Goal: Task Accomplishment & Management: Complete application form

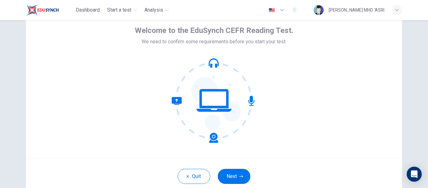
scroll to position [33, 0]
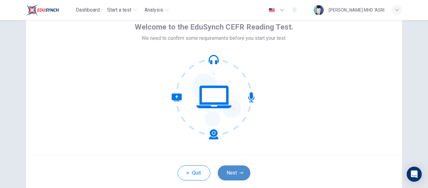
click at [227, 175] on button "Next" at bounding box center [234, 172] width 33 height 15
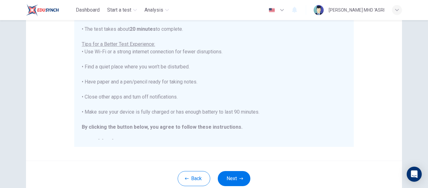
scroll to position [7, 0]
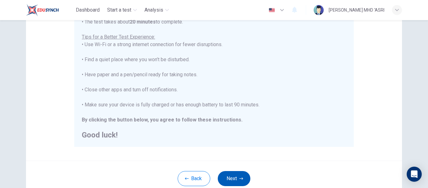
click at [246, 179] on button "Next" at bounding box center [234, 178] width 33 height 15
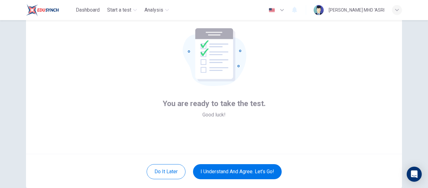
scroll to position [36, 0]
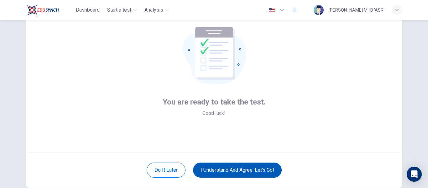
click at [234, 166] on button "I understand and agree. Let’s go!" at bounding box center [237, 169] width 89 height 15
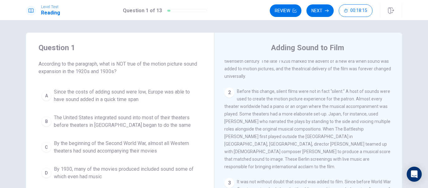
scroll to position [55, 0]
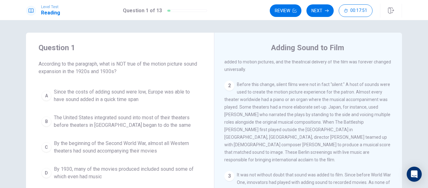
drag, startPoint x: 396, startPoint y: 106, endPoint x: 399, endPoint y: 121, distance: 15.3
click at [399, 121] on div "1 The early twentieth century brought an abundance of changes to the entertainm…" at bounding box center [313, 150] width 176 height 180
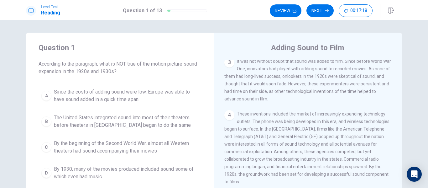
scroll to position [171, 0]
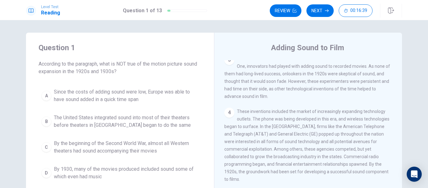
drag, startPoint x: 399, startPoint y: 153, endPoint x: 404, endPoint y: 130, distance: 24.4
click at [404, 130] on div "Question 1 According to the paragraph, what is NOT true of the motion picture s…" at bounding box center [214, 142] width 396 height 218
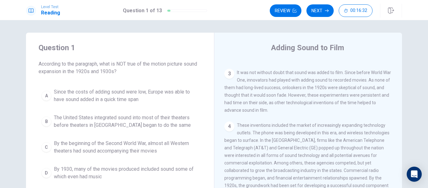
scroll to position [141, 0]
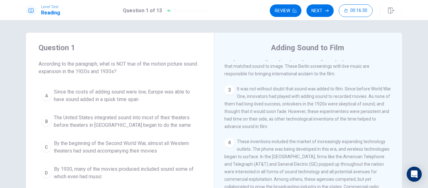
click at [405, 93] on div "Question 1 According to the paragraph, what is NOT true of the motion picture s…" at bounding box center [214, 142] width 396 height 218
drag, startPoint x: 396, startPoint y: 139, endPoint x: 395, endPoint y: 106, distance: 32.9
click at [395, 106] on div "1 The early twentieth century brought an abundance of changes to the entertainm…" at bounding box center [313, 150] width 176 height 180
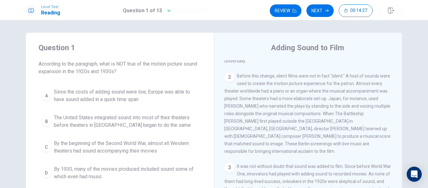
scroll to position [62, 0]
click at [44, 121] on div "B" at bounding box center [46, 121] width 10 height 10
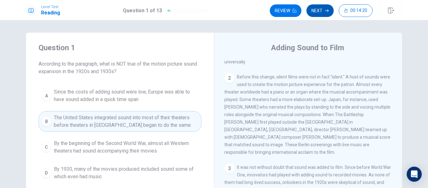
click at [319, 13] on button "Next" at bounding box center [320, 10] width 27 height 13
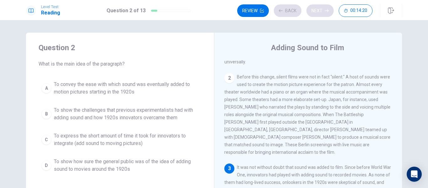
scroll to position [93, 0]
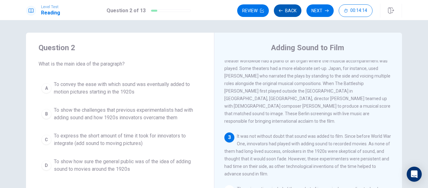
click at [282, 13] on button "Back" at bounding box center [288, 10] width 28 height 13
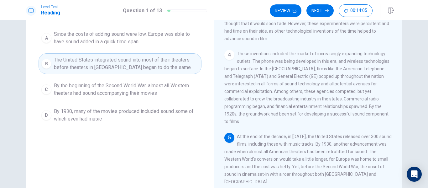
scroll to position [59, 0]
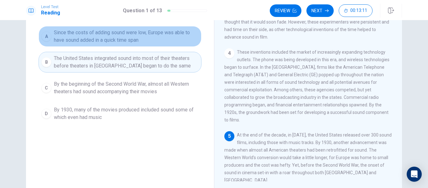
click at [47, 39] on div "A" at bounding box center [46, 36] width 10 height 10
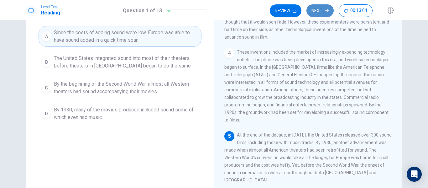
click at [320, 12] on button "Next" at bounding box center [320, 10] width 27 height 13
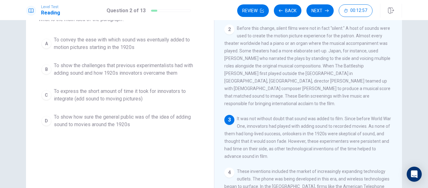
scroll to position [46, 0]
click at [50, 67] on button "B To show the challenges that previous experimentalists had with adding sound a…" at bounding box center [120, 68] width 163 height 21
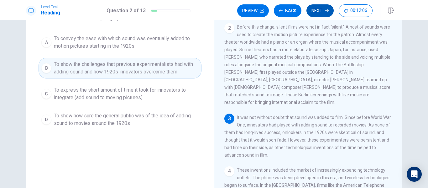
click at [324, 8] on button "Next" at bounding box center [320, 10] width 27 height 13
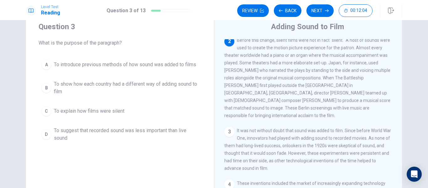
scroll to position [20, 0]
click at [45, 89] on div "B" at bounding box center [46, 89] width 10 height 10
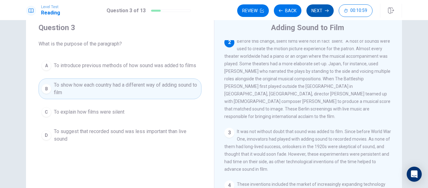
click at [323, 11] on button "Next" at bounding box center [320, 10] width 27 height 13
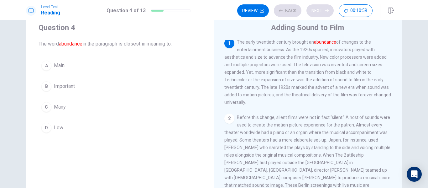
scroll to position [0, 0]
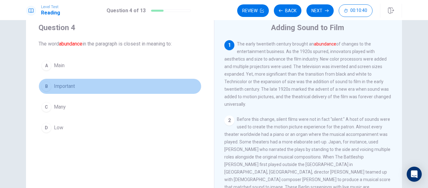
click at [46, 86] on div "B" at bounding box center [46, 86] width 10 height 10
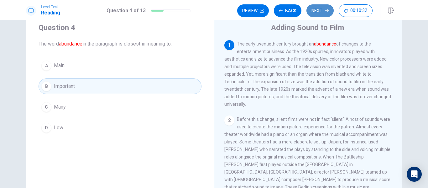
click at [319, 15] on button "Next" at bounding box center [320, 10] width 27 height 13
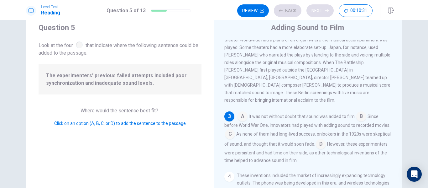
scroll to position [99, 0]
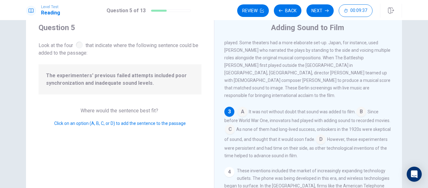
click at [326, 139] on input at bounding box center [321, 140] width 10 height 10
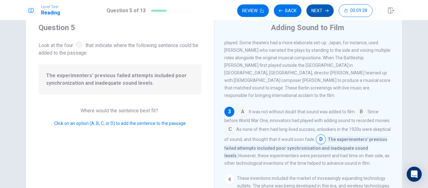
click at [320, 11] on button "Next" at bounding box center [320, 10] width 27 height 13
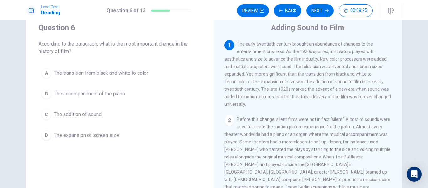
click at [55, 77] on span "The transition from black and white to color" at bounding box center [101, 73] width 94 height 8
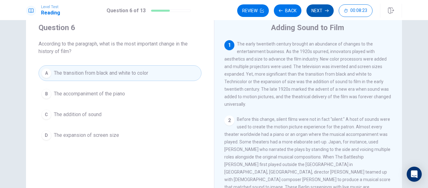
click at [320, 13] on button "Next" at bounding box center [320, 10] width 27 height 13
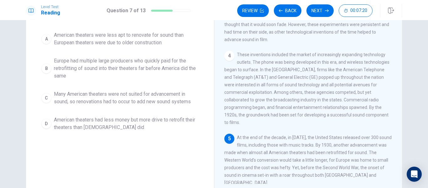
scroll to position [57, 0]
click at [325, 16] on button "Next" at bounding box center [320, 10] width 27 height 13
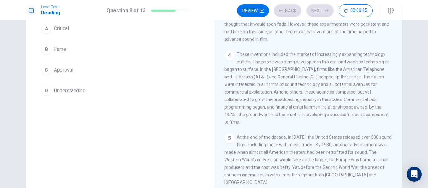
click at [323, 10] on div "Review Back Next 00:06:45" at bounding box center [304, 10] width 135 height 13
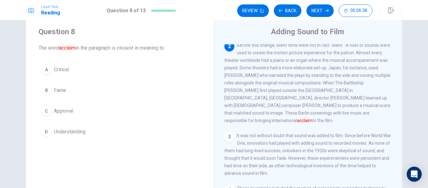
scroll to position [15, 0]
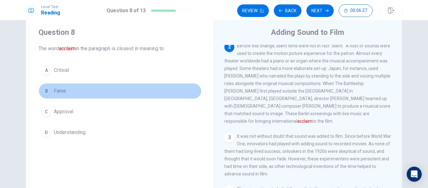
click at [46, 91] on div "B" at bounding box center [46, 91] width 10 height 10
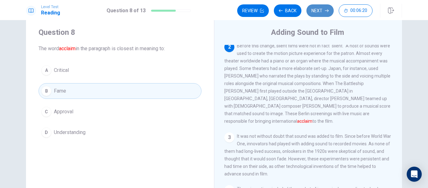
click at [322, 13] on button "Next" at bounding box center [320, 10] width 27 height 13
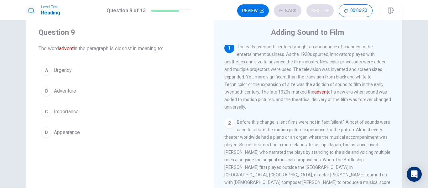
scroll to position [0, 0]
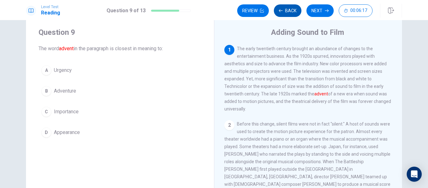
click at [287, 12] on button "Back" at bounding box center [288, 10] width 28 height 13
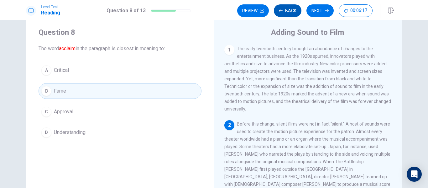
scroll to position [39, 0]
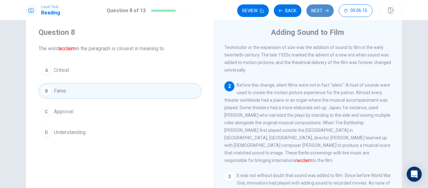
click at [321, 12] on button "Next" at bounding box center [320, 10] width 27 height 13
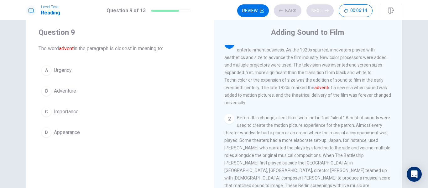
scroll to position [0, 0]
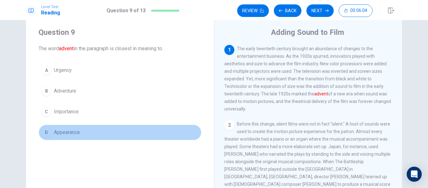
click at [60, 133] on span "Appearance" at bounding box center [67, 133] width 26 height 8
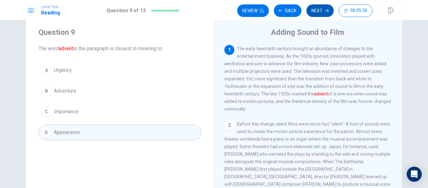
click at [319, 12] on button "Next" at bounding box center [320, 10] width 27 height 13
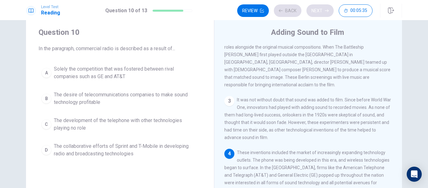
scroll to position [171, 0]
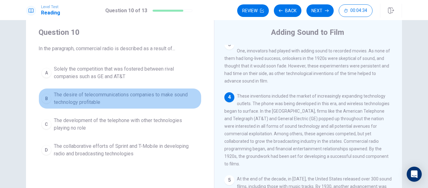
click at [98, 100] on span "The desire of telecommunications companies to make sound technology profitable" at bounding box center [126, 98] width 145 height 15
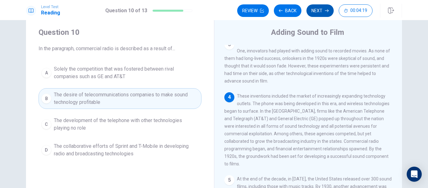
click at [321, 13] on button "Next" at bounding box center [320, 10] width 27 height 13
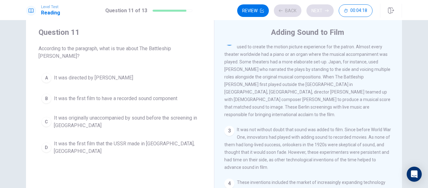
scroll to position [78, 0]
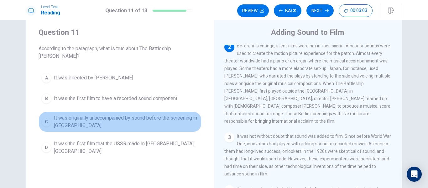
click at [42, 117] on div "C" at bounding box center [46, 122] width 10 height 10
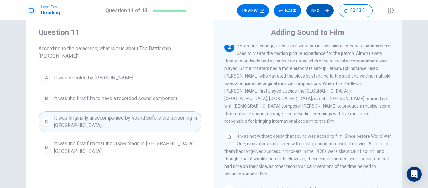
click at [322, 12] on button "Next" at bounding box center [320, 10] width 27 height 13
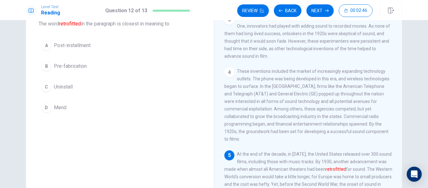
scroll to position [39, 0]
click at [46, 109] on div "D" at bounding box center [46, 108] width 10 height 10
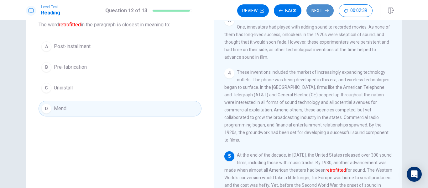
click at [320, 12] on button "Next" at bounding box center [320, 10] width 27 height 13
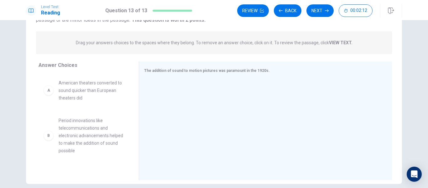
scroll to position [71, 0]
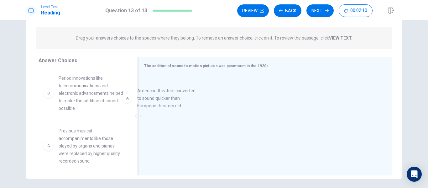
drag, startPoint x: 106, startPoint y: 86, endPoint x: 193, endPoint y: 99, distance: 88.5
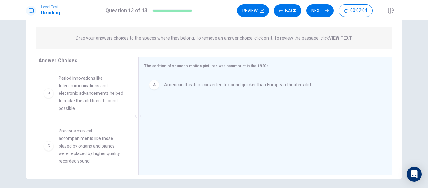
drag, startPoint x: 107, startPoint y: 97, endPoint x: 200, endPoint y: 123, distance: 97.0
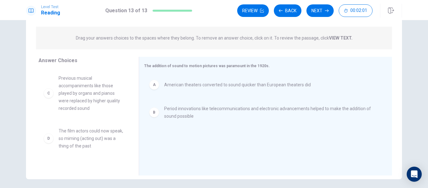
click at [112, 103] on span "Previous musical accompaniments like those played by organs and pianos were rep…" at bounding box center [91, 93] width 65 height 38
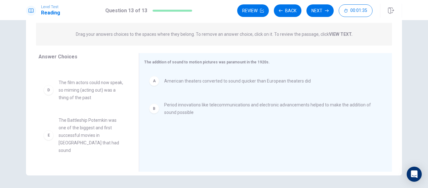
scroll to position [40, 0]
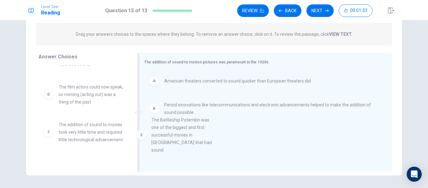
drag, startPoint x: 114, startPoint y: 127, endPoint x: 211, endPoint y: 122, distance: 96.7
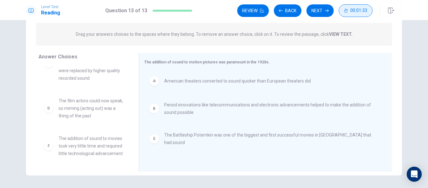
scroll to position [34, 0]
click at [290, 10] on button "Back" at bounding box center [288, 10] width 28 height 13
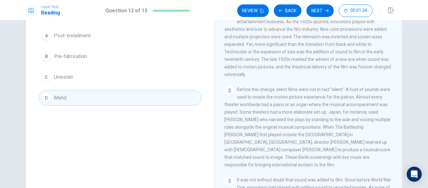
scroll to position [50, 0]
click at [321, 12] on button "Next" at bounding box center [320, 10] width 27 height 13
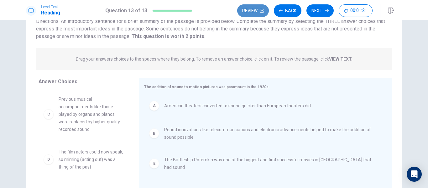
click at [260, 10] on button "Review" at bounding box center [253, 10] width 32 height 13
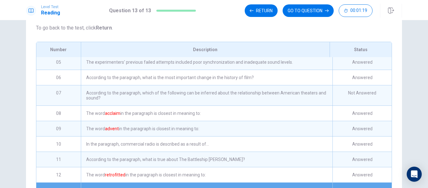
scroll to position [58, 0]
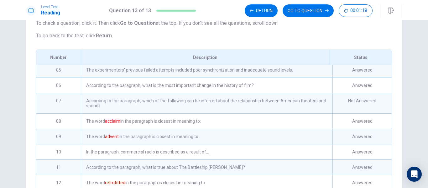
click at [94, 110] on div "According to the paragraph, which of the following can be inferred about the re…" at bounding box center [207, 103] width 252 height 20
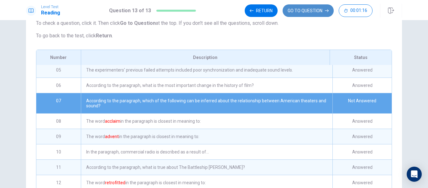
click at [321, 13] on button "GO TO QUESTION" at bounding box center [308, 10] width 51 height 13
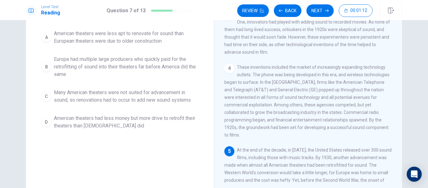
scroll to position [171, 0]
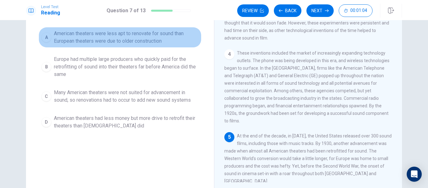
click at [42, 35] on div "A" at bounding box center [46, 37] width 10 height 10
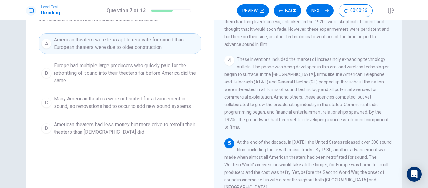
scroll to position [53, 0]
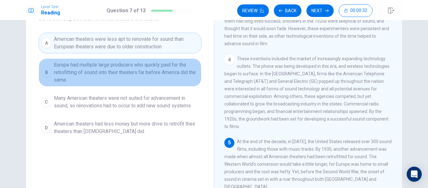
click at [102, 81] on span "Europe had multiple large producers who quickly paid for the retrofitting of so…" at bounding box center [126, 72] width 145 height 23
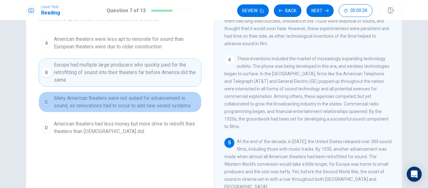
click at [113, 107] on span "Many American theaters were not suited for advancement in sound, so renovations…" at bounding box center [126, 101] width 145 height 15
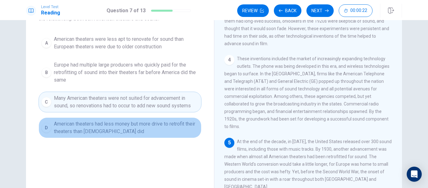
click at [123, 130] on span "American theaters had less money but more drive to retrofit their theaters than…" at bounding box center [126, 127] width 145 height 15
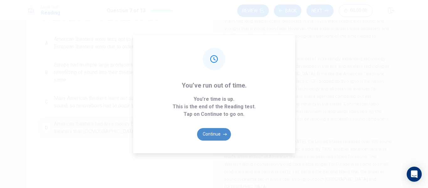
click at [215, 133] on button "Continue" at bounding box center [214, 134] width 34 height 13
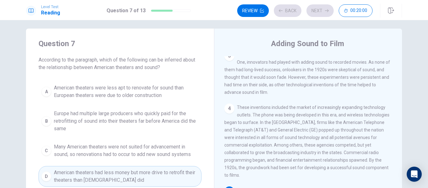
scroll to position [0, 0]
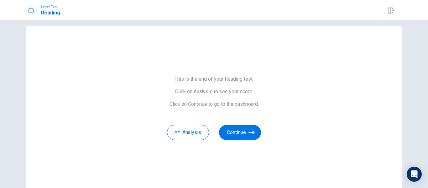
scroll to position [8, 0]
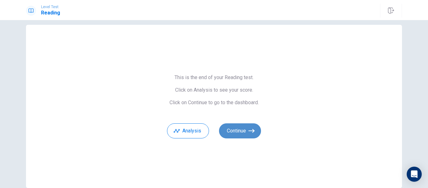
click at [239, 132] on button "Continue" at bounding box center [240, 130] width 42 height 15
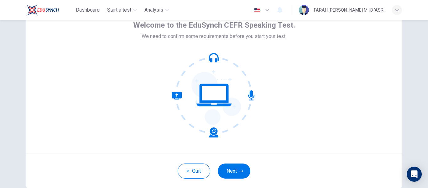
scroll to position [46, 0]
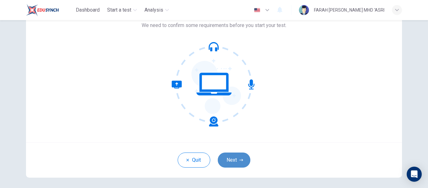
click at [236, 154] on button "Next" at bounding box center [234, 159] width 33 height 15
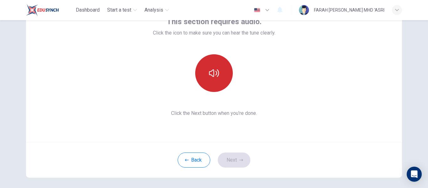
click at [212, 77] on icon "button" at bounding box center [214, 73] width 10 height 8
click at [277, 137] on div "This section requires audio. Click the icon to make sure you can hear the tune …" at bounding box center [214, 67] width 376 height 151
click at [242, 160] on button "Next" at bounding box center [234, 159] width 33 height 15
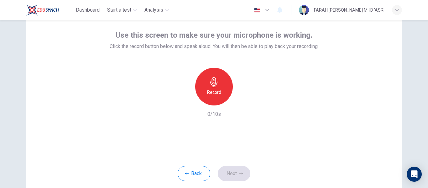
scroll to position [33, 0]
click at [208, 89] on h6 "Record" at bounding box center [214, 92] width 14 height 8
click at [244, 101] on icon "button" at bounding box center [243, 100] width 6 height 6
click at [183, 100] on icon "button" at bounding box center [186, 100] width 6 height 6
click at [232, 173] on button "Next" at bounding box center [234, 173] width 33 height 15
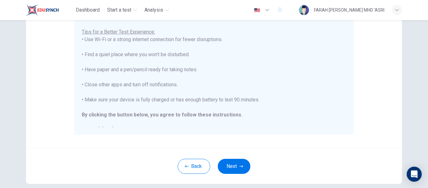
scroll to position [161, 0]
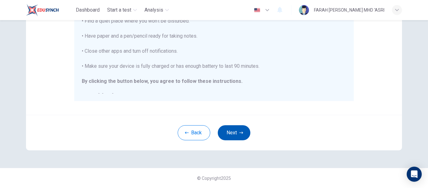
click at [240, 132] on icon "button" at bounding box center [242, 133] width 4 height 4
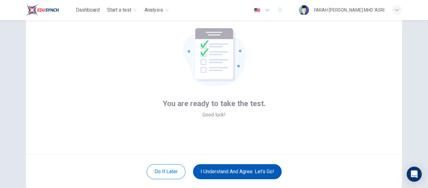
scroll to position [36, 0]
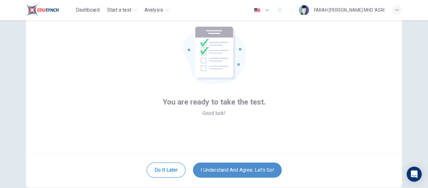
click at [250, 174] on button "I understand and agree. Let’s go!" at bounding box center [237, 169] width 89 height 15
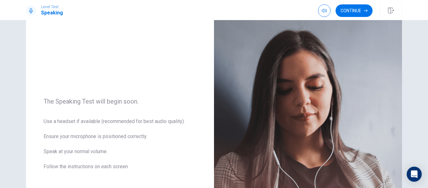
scroll to position [44, 0]
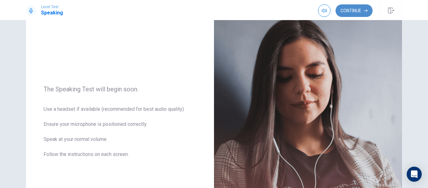
click at [362, 6] on button "Continue" at bounding box center [354, 10] width 37 height 13
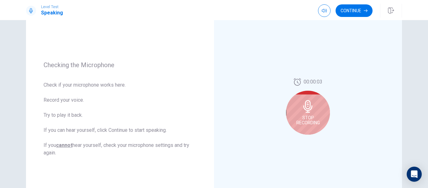
scroll to position [61, 0]
click at [322, 105] on div "Stop Recording" at bounding box center [308, 112] width 44 height 44
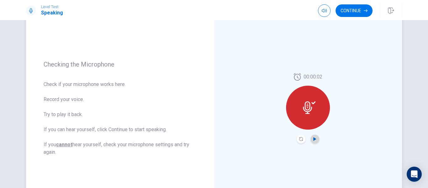
click at [314, 140] on icon "Play Audio" at bounding box center [315, 139] width 3 height 4
click at [361, 12] on button "Continue" at bounding box center [354, 10] width 37 height 13
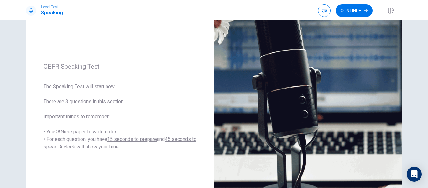
scroll to position [57, 0]
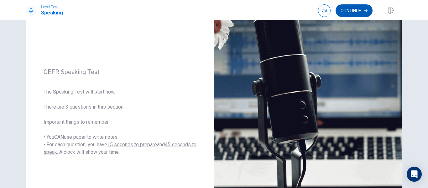
click at [349, 9] on button "Continue" at bounding box center [354, 10] width 37 height 13
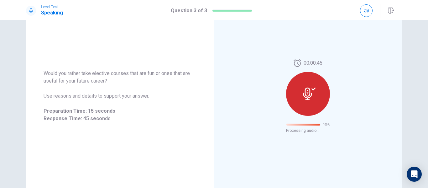
scroll to position [40, 0]
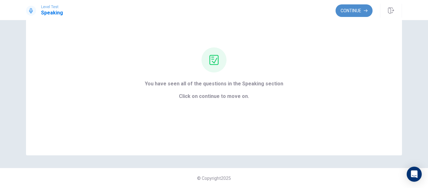
click at [360, 8] on button "Continue" at bounding box center [354, 10] width 37 height 13
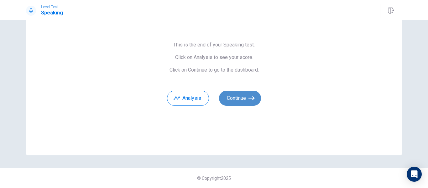
click at [238, 97] on button "Continue" at bounding box center [240, 98] width 42 height 15
